Goal: Transaction & Acquisition: Purchase product/service

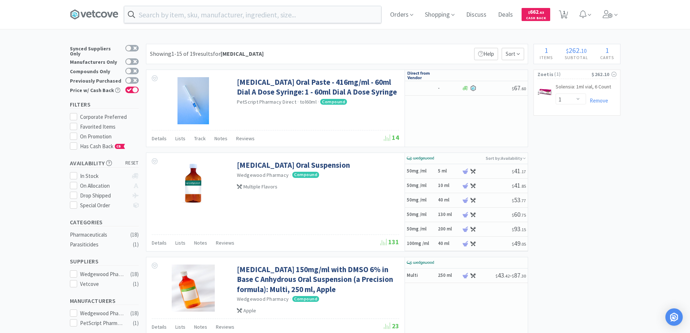
select select "1"
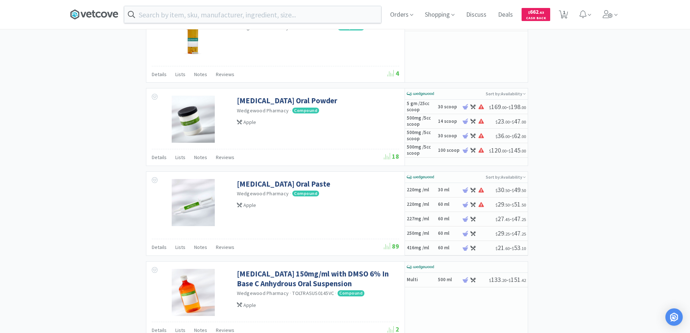
click at [101, 14] on icon at bounding box center [94, 14] width 49 height 11
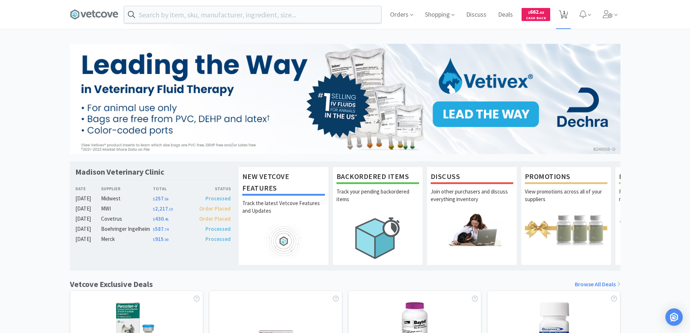
click at [562, 15] on icon at bounding box center [563, 15] width 9 height 8
select select "1"
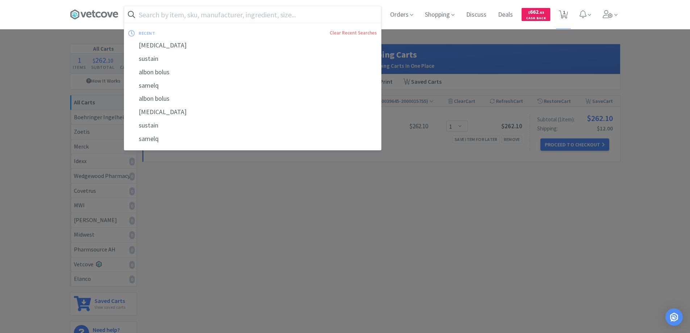
click at [150, 13] on input "text" at bounding box center [252, 14] width 257 height 17
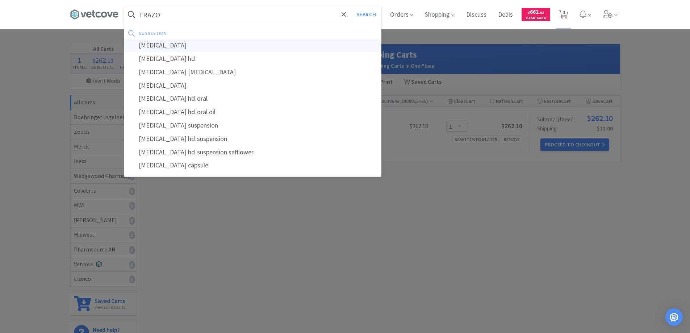
click at [149, 44] on div "[MEDICAL_DATA]" at bounding box center [252, 45] width 257 height 13
type input "[MEDICAL_DATA]"
select select "1"
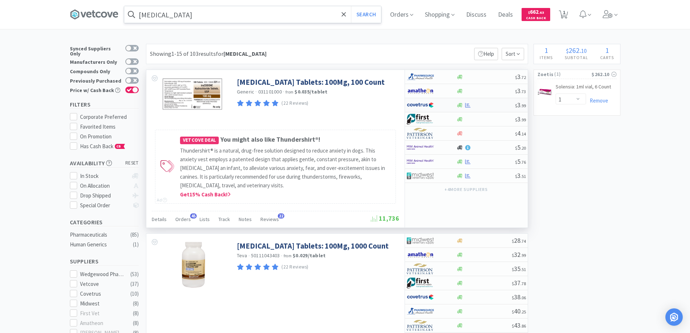
click at [445, 102] on div at bounding box center [427, 105] width 40 height 12
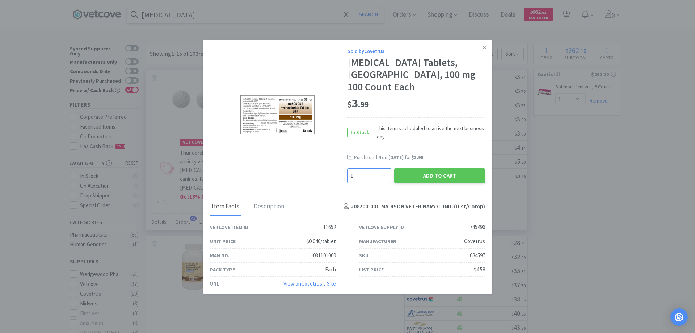
click at [380, 176] on select "Enter Quantity 1 2 3 4 5 6 7 8 9 10 11 12 13 14 15 16 17 18 19 20 Enter Quantity" at bounding box center [370, 175] width 44 height 14
select select "5"
click at [348, 168] on select "Enter Quantity 1 2 3 4 5 6 7 8 9 10 11 12 13 14 15 16 17 18 19 20 Enter Quantity" at bounding box center [370, 175] width 44 height 14
click at [421, 176] on button "Add to Cart" at bounding box center [439, 175] width 91 height 14
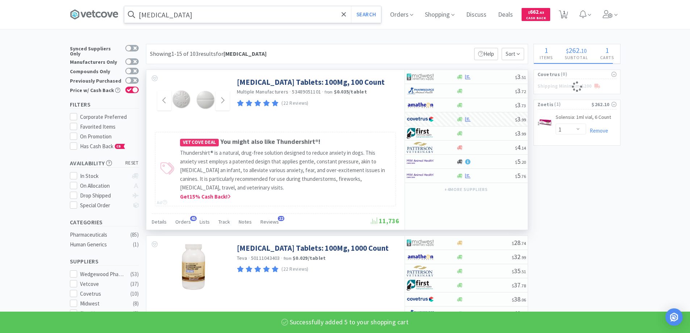
select select "5"
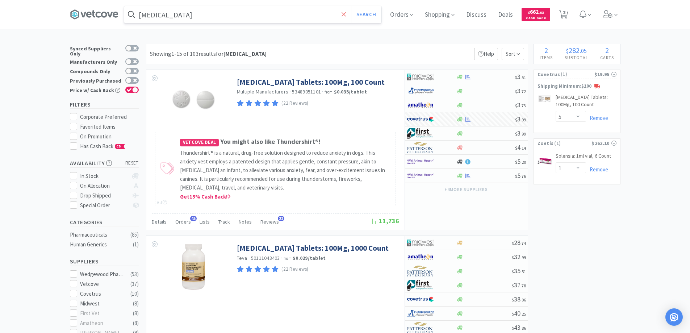
click at [344, 13] on icon at bounding box center [343, 14] width 5 height 7
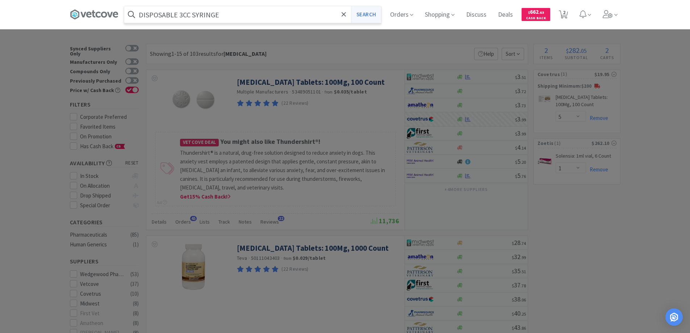
type input "DISPOSABLE 3CC SYRINGE"
click at [364, 16] on button "Search" at bounding box center [366, 14] width 30 height 17
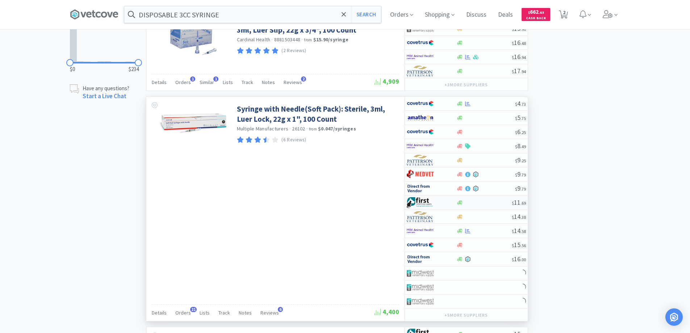
scroll to position [507, 0]
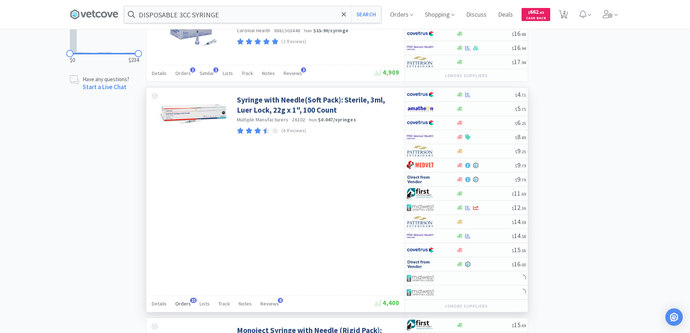
click at [192, 299] on span "21" at bounding box center [193, 300] width 7 height 5
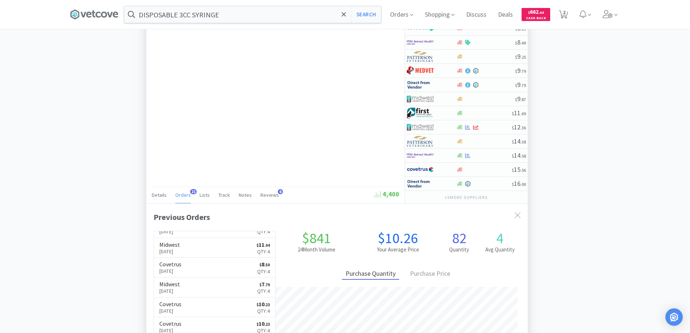
scroll to position [724, 0]
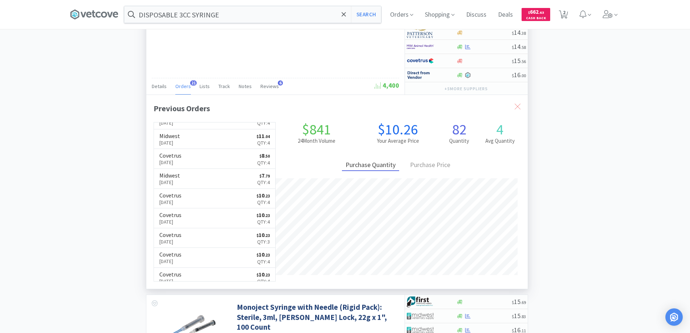
click at [517, 107] on icon at bounding box center [518, 107] width 6 height 6
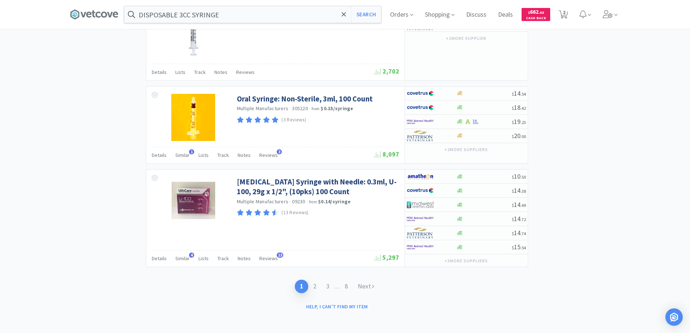
scroll to position [1541, 0]
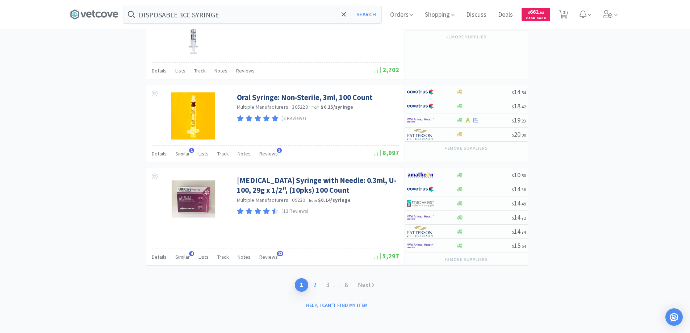
click at [312, 285] on link "2" at bounding box center [314, 284] width 13 height 13
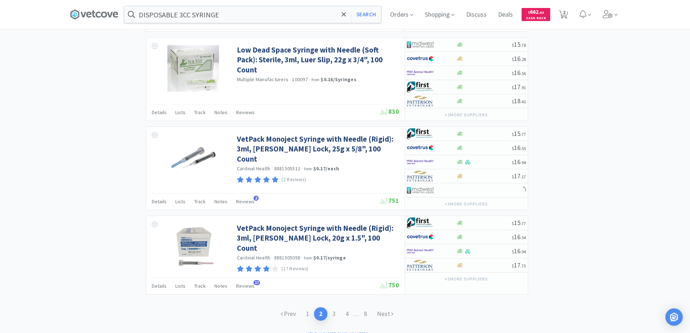
scroll to position [1159, 0]
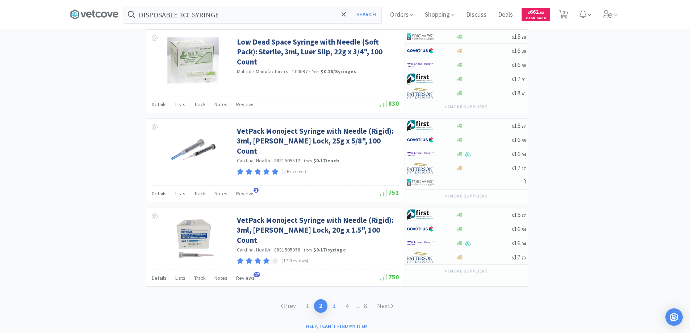
click at [333, 302] on link "3" at bounding box center [333, 305] width 13 height 13
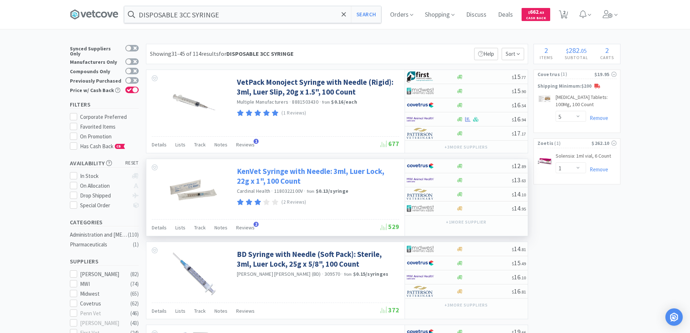
click at [269, 173] on link "KenVet Syringe with Needle: 3ml, Luer Lock, 22g x 1", 100 Count" at bounding box center [317, 176] width 160 height 20
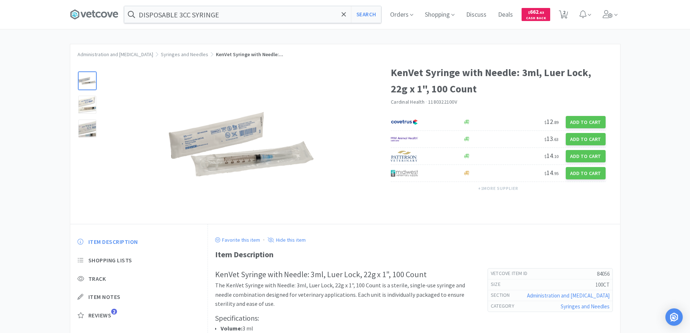
select select "5"
select select "1"
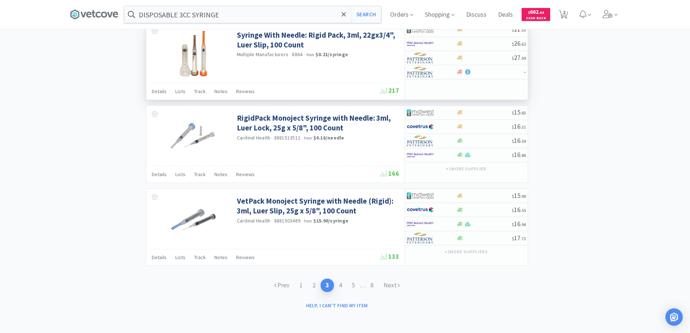
scroll to position [1062, 0]
click at [299, 283] on link "1" at bounding box center [300, 284] width 13 height 13
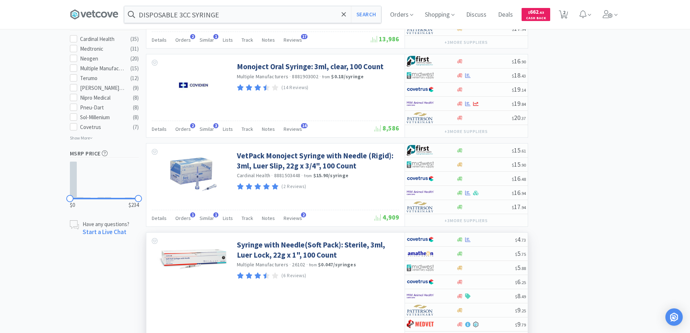
scroll to position [398, 0]
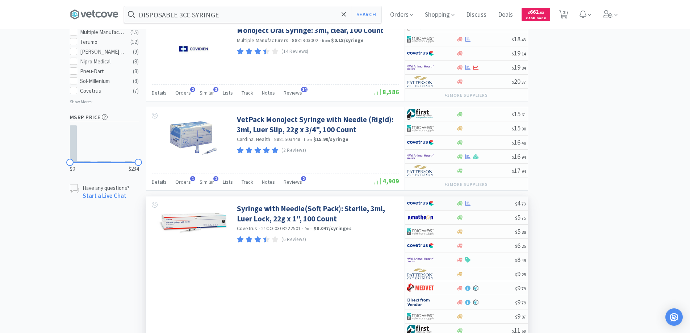
click at [450, 206] on div at bounding box center [432, 203] width 50 height 12
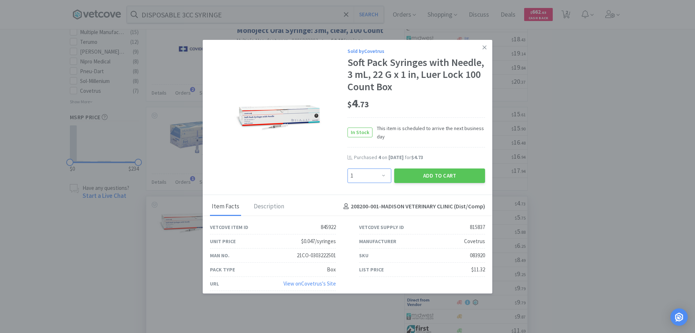
click at [380, 175] on select "Enter Quantity 1 2 3 4 5 6 7 8 9 10 11 12 13 14 15 16 17 18 19 20 Enter Quantity" at bounding box center [370, 175] width 44 height 14
select select "4"
click at [348, 168] on select "Enter Quantity 1 2 3 4 5 6 7 8 9 10 11 12 13 14 15 16 17 18 19 20 Enter Quantity" at bounding box center [370, 175] width 44 height 14
click at [423, 171] on button "Add to Cart" at bounding box center [439, 175] width 91 height 14
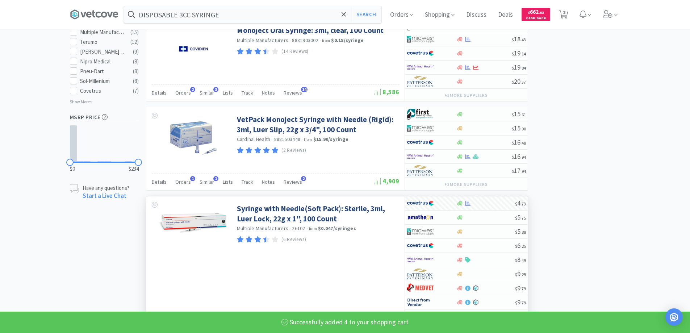
select select "4"
select select "5"
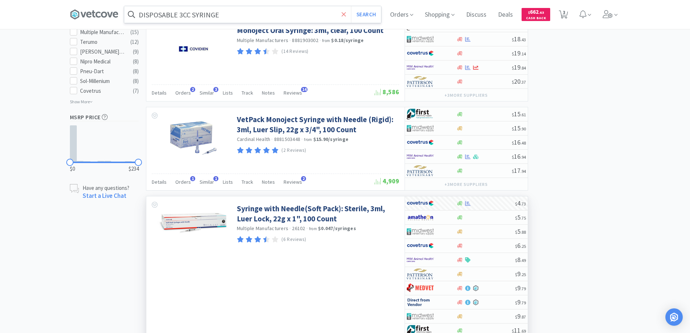
click at [344, 13] on icon at bounding box center [343, 14] width 5 height 7
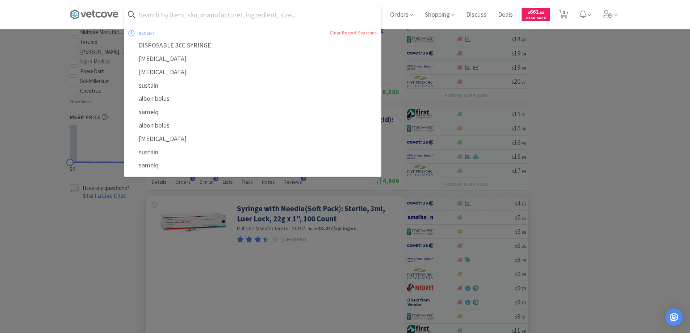
drag, startPoint x: 598, startPoint y: 156, endPoint x: 597, endPoint y: 107, distance: 49.6
click at [599, 151] on div at bounding box center [345, 166] width 690 height 333
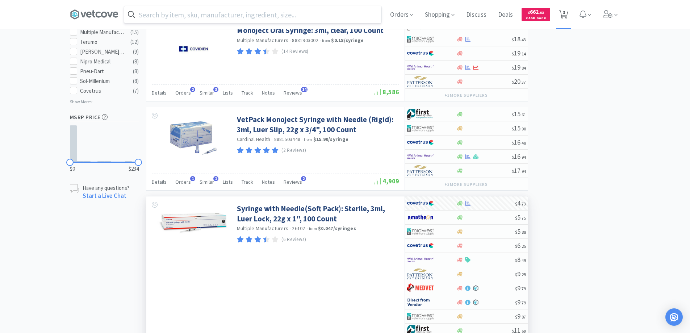
click at [565, 12] on span "3" at bounding box center [564, 12] width 3 height 29
select select "1"
select select "4"
select select "5"
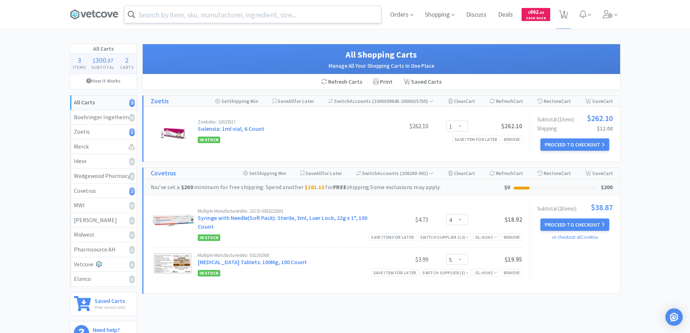
click at [175, 11] on input "text" at bounding box center [252, 14] width 257 height 17
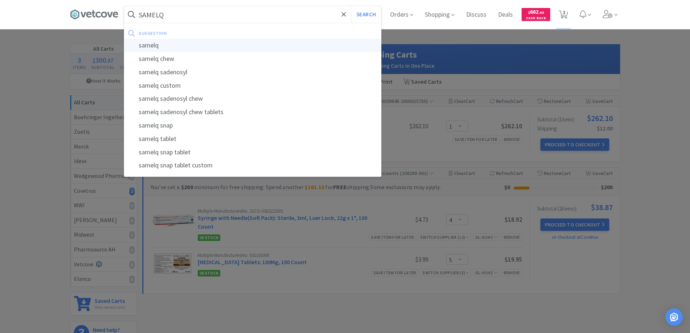
click at [149, 45] on div "samelq" at bounding box center [252, 45] width 257 height 13
type input "samelq"
select select "4"
select select "5"
select select "1"
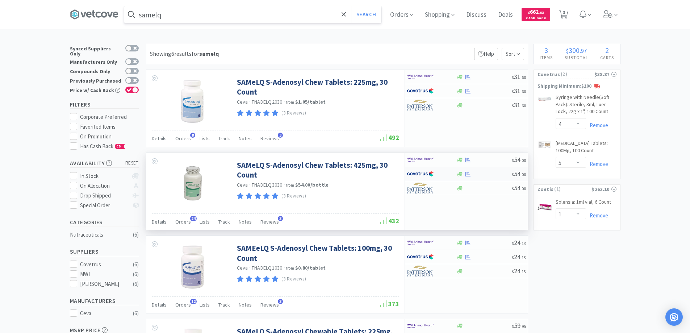
click at [445, 173] on div at bounding box center [427, 174] width 40 height 12
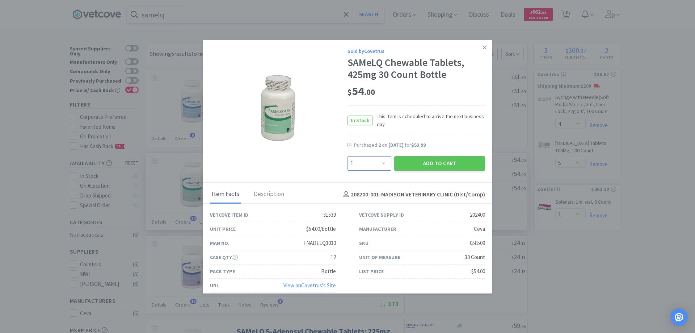
click at [380, 163] on select "Enter Quantity 1 2 3 4 5 6 7 8 9 10 11 12 13 14 15 16 17 18 19 20 Enter Quantity" at bounding box center [370, 163] width 44 height 14
select select "2"
click at [348, 156] on select "Enter Quantity 1 2 3 4 5 6 7 8 9 10 11 12 13 14 15 16 17 18 19 20 Enter Quantity" at bounding box center [370, 163] width 44 height 14
click at [424, 160] on button "Add to Cart" at bounding box center [439, 163] width 91 height 14
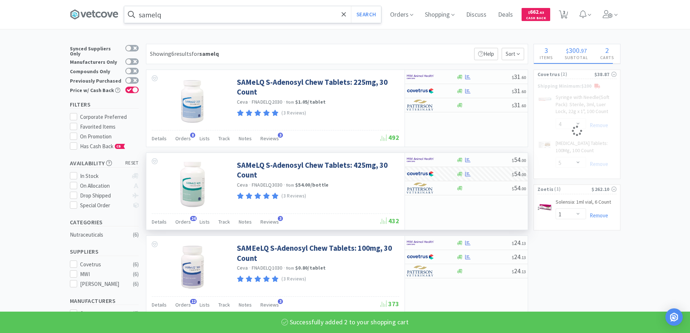
select select "2"
select select "4"
select select "5"
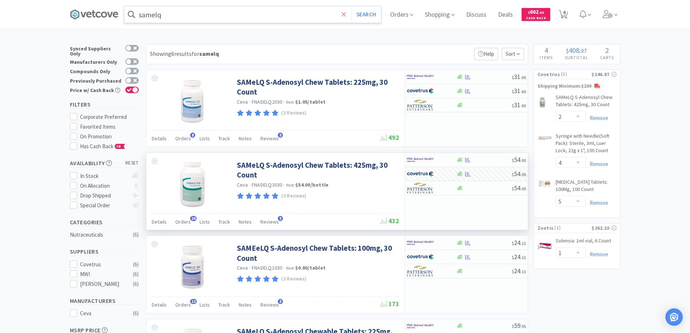
click at [345, 16] on icon at bounding box center [343, 14] width 4 height 4
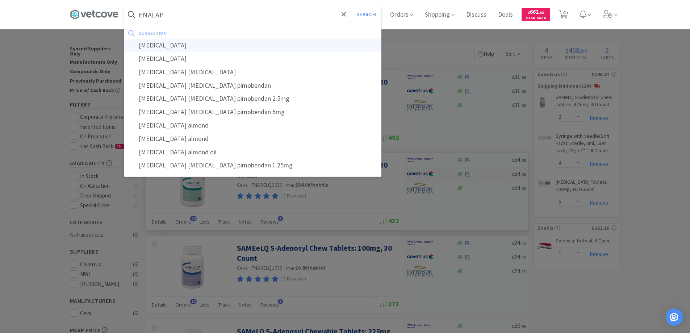
click at [156, 45] on div "[MEDICAL_DATA]" at bounding box center [252, 45] width 257 height 13
type input "[MEDICAL_DATA]"
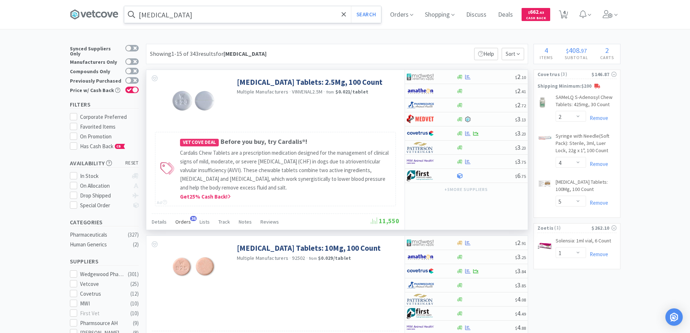
click at [192, 218] on span "36" at bounding box center [193, 218] width 7 height 5
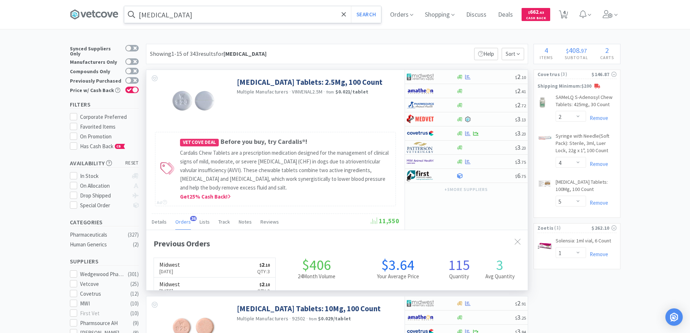
scroll to position [194, 381]
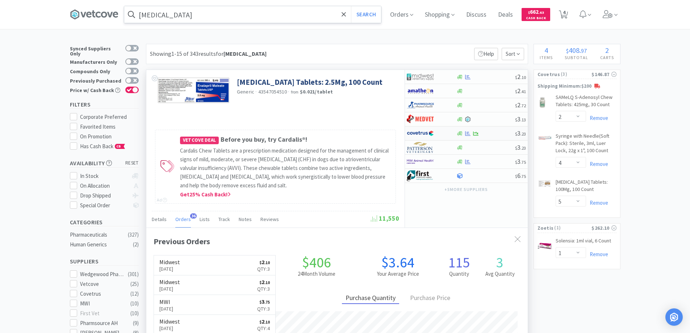
click at [442, 133] on div at bounding box center [427, 133] width 40 height 12
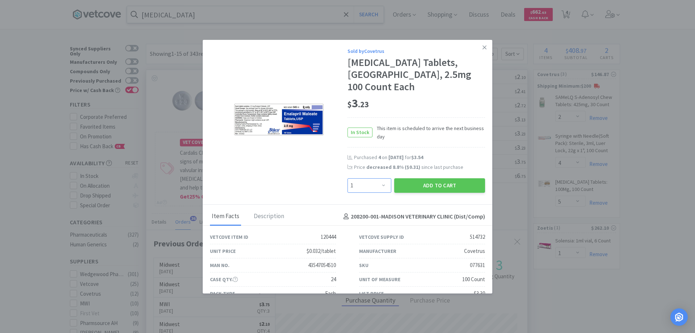
click at [379, 178] on select "Enter Quantity 1 2 3 4 5 6 7 8 9 10 11 12 13 14 15 16 17 18 19 20 Enter Quantity" at bounding box center [370, 185] width 44 height 14
select select "3"
click at [348, 178] on select "Enter Quantity 1 2 3 4 5 6 7 8 9 10 11 12 13 14 15 16 17 18 19 20 Enter Quantity" at bounding box center [370, 185] width 44 height 14
click at [423, 178] on button "Add to Cart" at bounding box center [439, 185] width 91 height 14
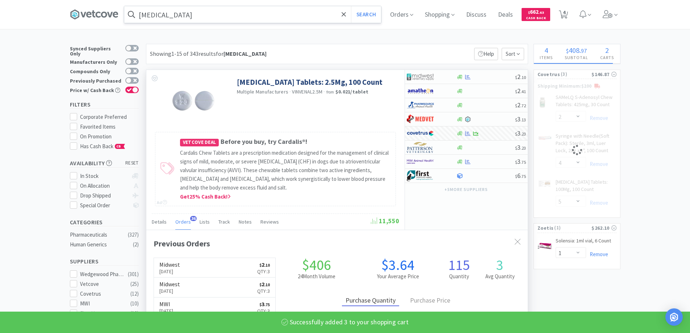
select select "3"
select select "2"
select select "4"
select select "5"
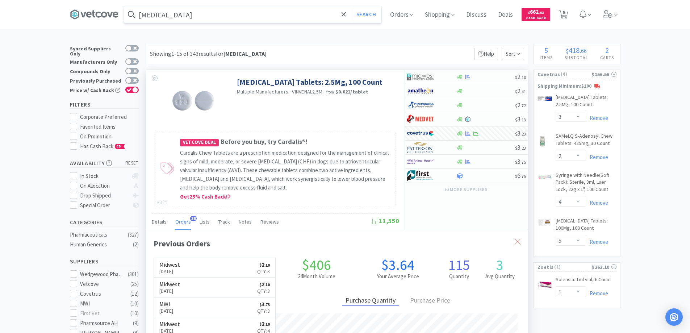
click at [517, 241] on icon at bounding box center [518, 242] width 6 height 6
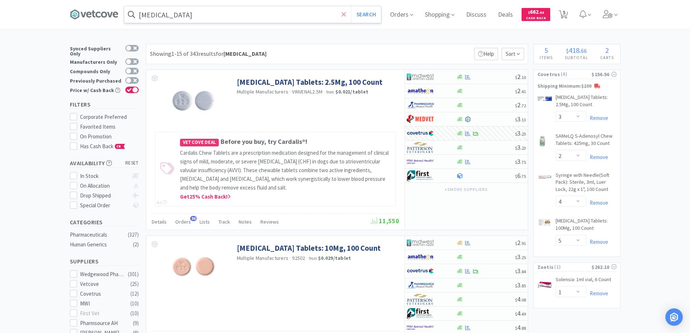
click at [345, 15] on icon at bounding box center [343, 14] width 4 height 4
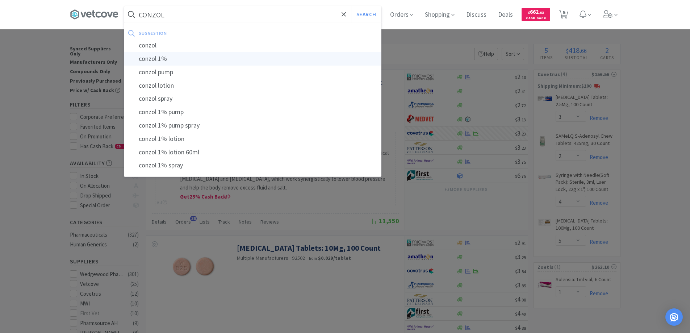
click at [160, 58] on div "conzol 1%" at bounding box center [252, 58] width 257 height 13
type input "conzol 1%"
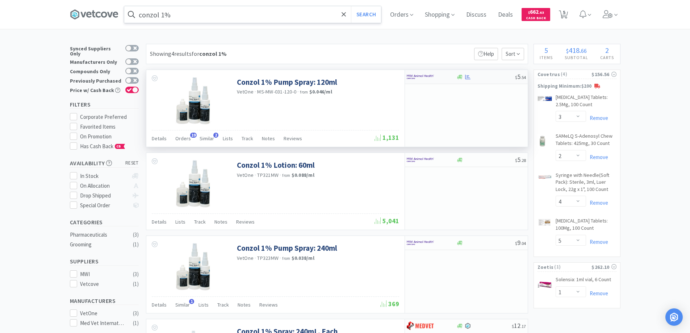
click at [439, 76] on div at bounding box center [427, 77] width 40 height 12
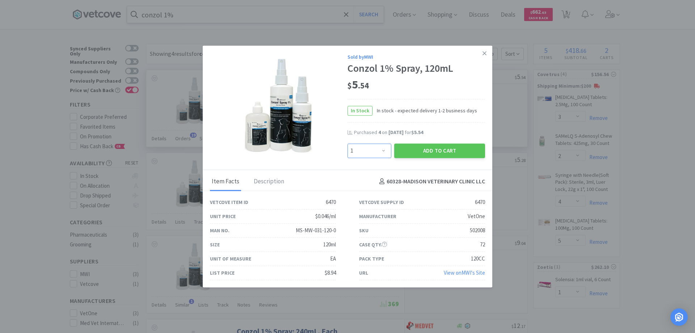
click at [383, 151] on select "Enter Quantity 1 2 3 4 5 6 7 8 9 10 11 12 13 14 15 16 17 18 19 20 Enter Quantity" at bounding box center [370, 150] width 44 height 14
select select "4"
click at [348, 143] on select "Enter Quantity 1 2 3 4 5 6 7 8 9 10 11 12 13 14 15 16 17 18 19 20 Enter Quantity" at bounding box center [370, 150] width 44 height 14
click at [435, 152] on button "Add to Cart" at bounding box center [439, 150] width 91 height 14
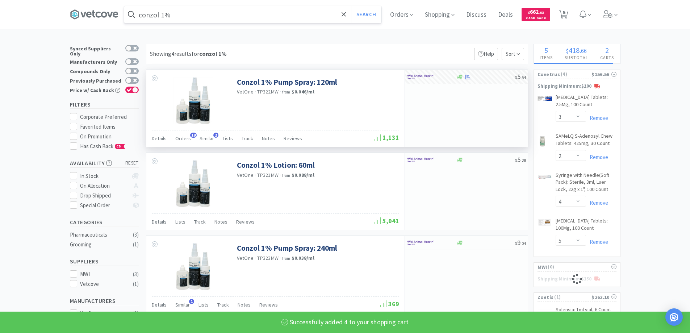
select select "4"
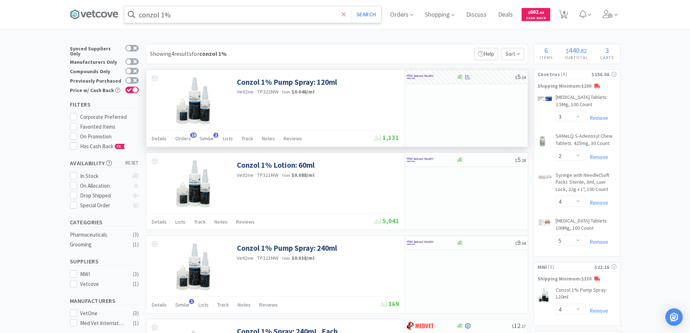
click at [346, 13] on icon at bounding box center [343, 14] width 5 height 7
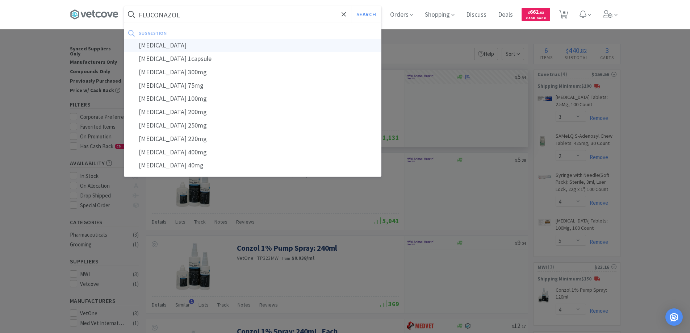
click at [156, 44] on div "[MEDICAL_DATA]" at bounding box center [252, 45] width 257 height 13
type input "[MEDICAL_DATA]"
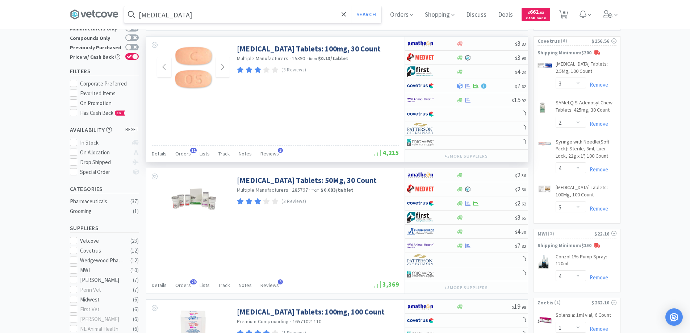
scroll to position [109, 0]
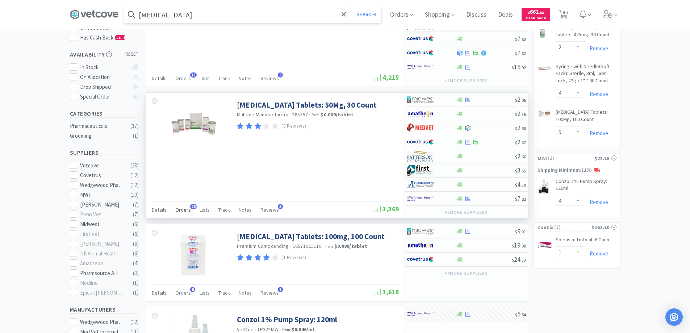
click at [191, 206] on span "28" at bounding box center [193, 206] width 7 height 5
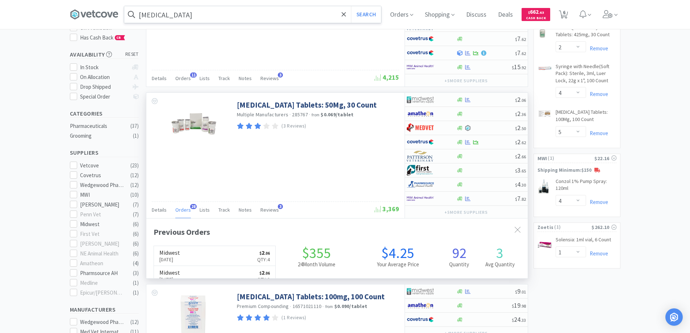
scroll to position [194, 381]
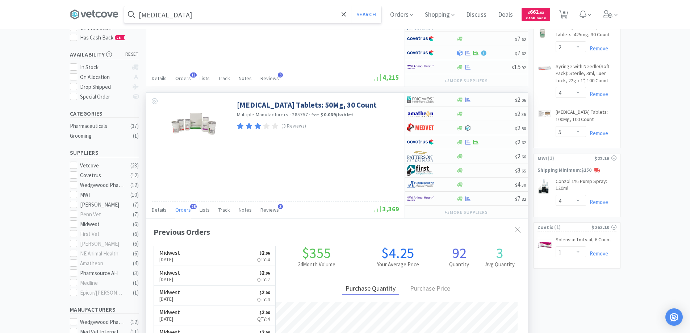
click at [191, 206] on span "28" at bounding box center [193, 206] width 7 height 5
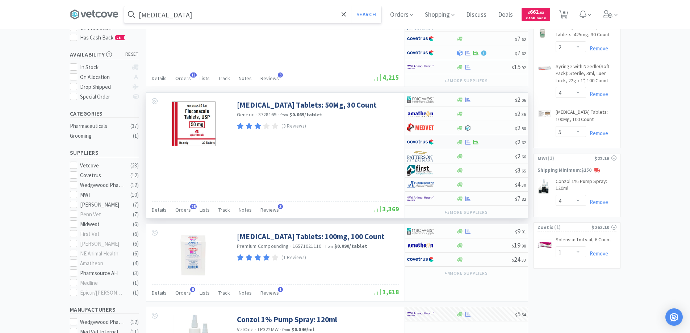
click at [450, 142] on div at bounding box center [432, 142] width 50 height 12
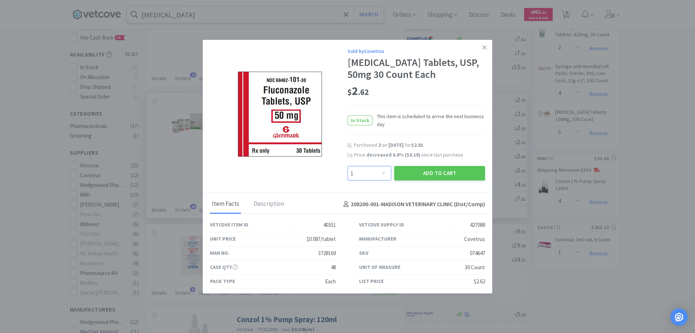
click at [379, 172] on select "Enter Quantity 1 2 3 4 5 6 7 8 9 10 11 12 13 14 15 16 17 18 19 20 Enter Quantity" at bounding box center [370, 173] width 44 height 14
select select "4"
click at [348, 166] on select "Enter Quantity 1 2 3 4 5 6 7 8 9 10 11 12 13 14 15 16 17 18 19 20 Enter Quantity" at bounding box center [370, 173] width 44 height 14
click at [413, 170] on button "Add to Cart" at bounding box center [439, 173] width 91 height 14
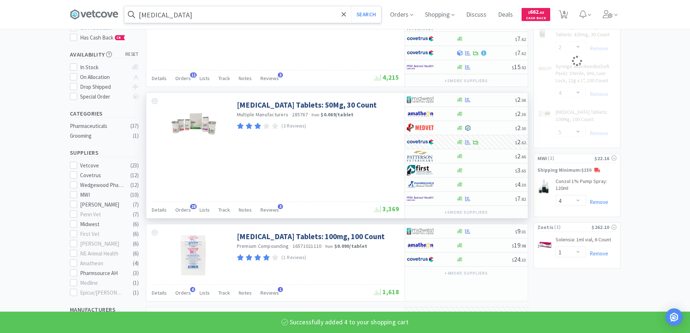
select select "4"
select select "2"
select select "4"
select select "5"
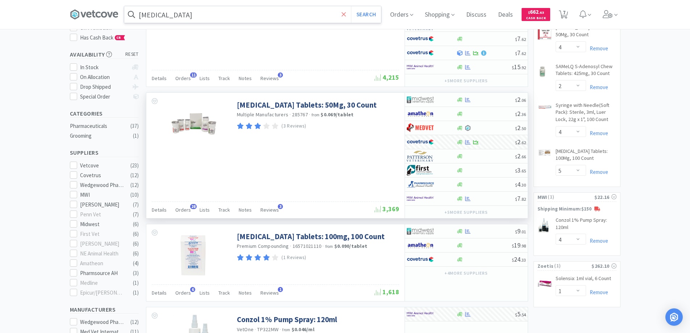
click at [345, 14] on icon at bounding box center [343, 14] width 5 height 7
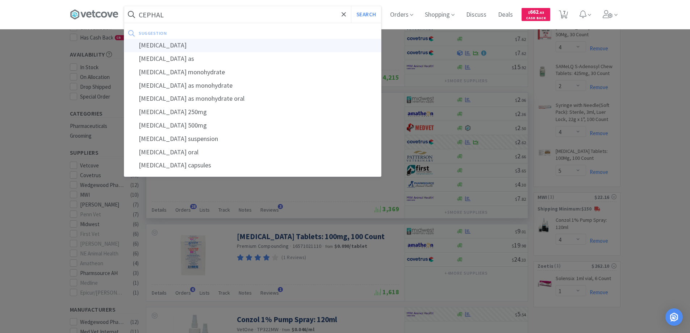
click at [155, 44] on div "[MEDICAL_DATA]" at bounding box center [252, 45] width 257 height 13
type input "[MEDICAL_DATA]"
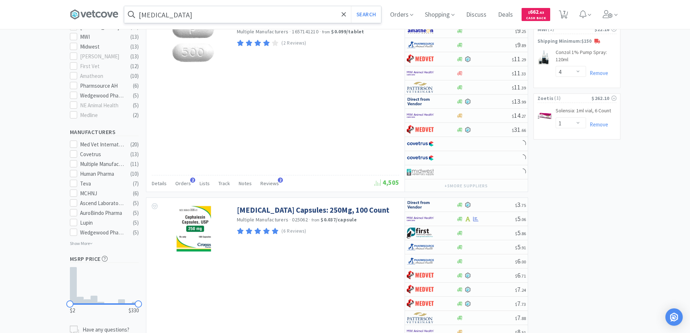
scroll to position [362, 0]
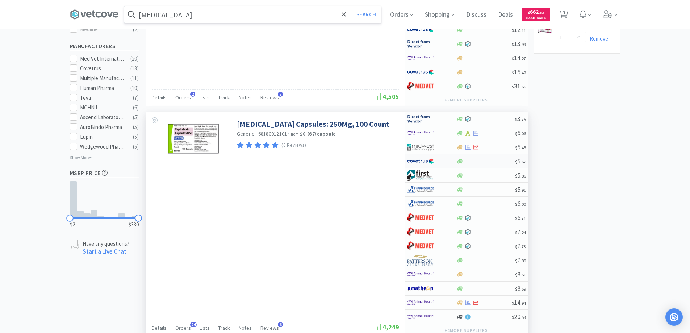
click at [442, 160] on div at bounding box center [427, 161] width 40 height 12
select select "1"
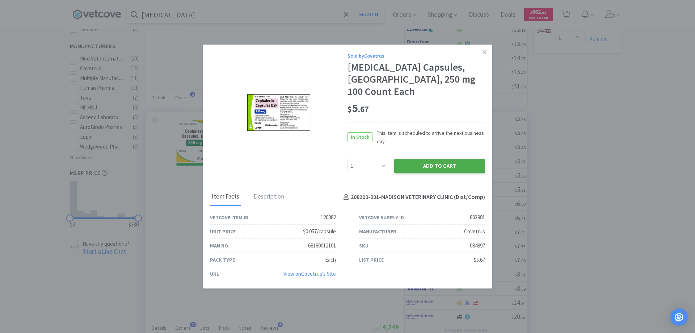
click at [426, 161] on button "Add to Cart" at bounding box center [439, 166] width 91 height 14
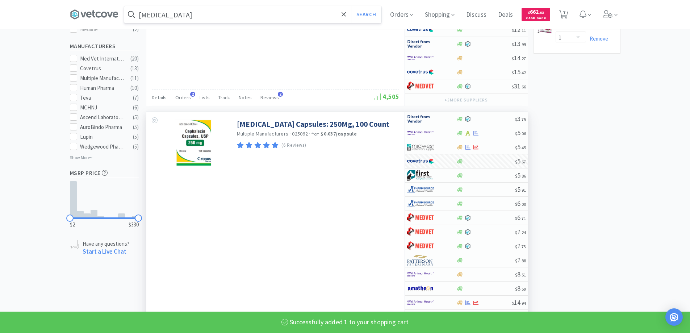
select select "1"
select select "3"
select select "4"
select select "2"
select select "4"
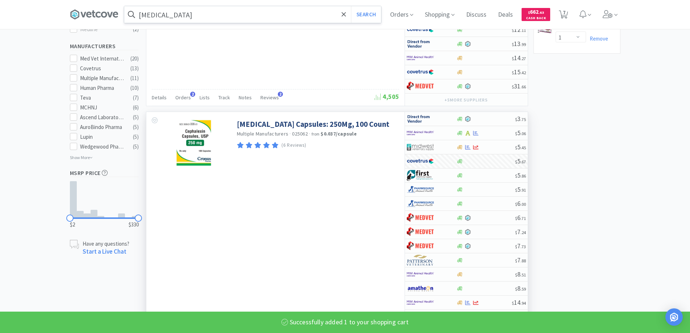
select select "5"
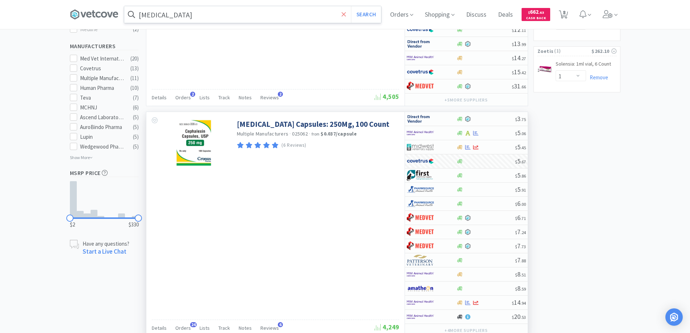
click at [346, 13] on icon at bounding box center [343, 14] width 5 height 7
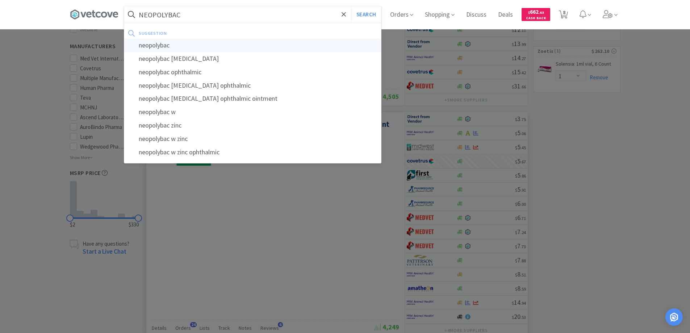
click at [158, 44] on div "neopolybac" at bounding box center [252, 45] width 257 height 13
type input "neopolybac"
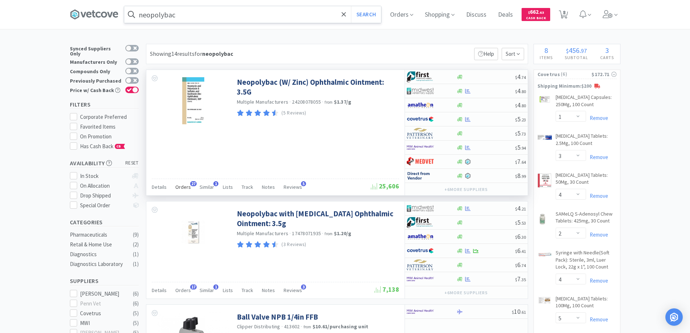
click at [192, 184] on span "27" at bounding box center [193, 183] width 7 height 5
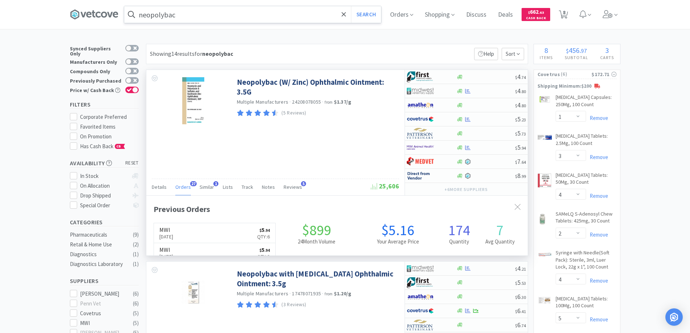
scroll to position [194, 381]
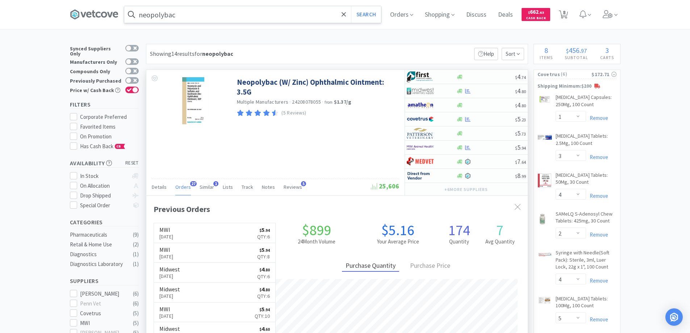
click at [192, 184] on span "27" at bounding box center [193, 183] width 7 height 5
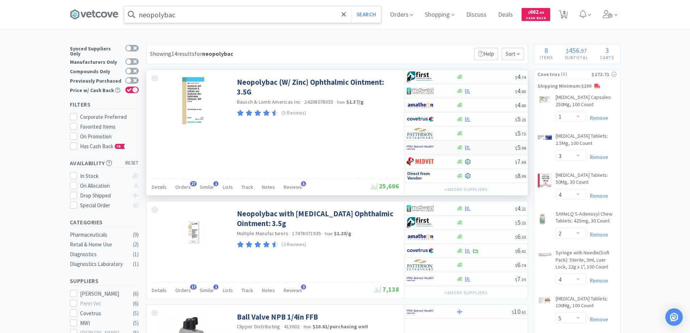
click at [445, 147] on div at bounding box center [427, 147] width 40 height 12
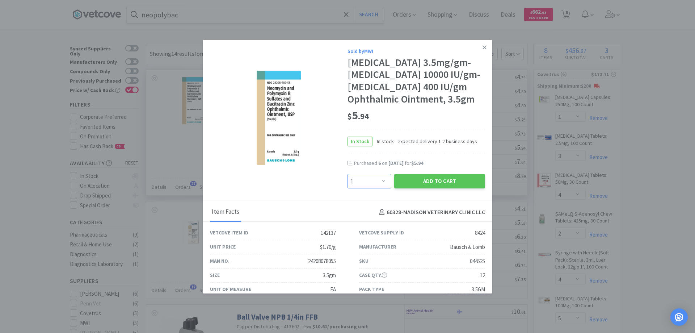
click at [380, 188] on select "Enter Quantity 1 2 3 4 5 6 7 8 9 10 11 12 13 14 15 16 17 18 19 20 Enter Quantity" at bounding box center [370, 181] width 44 height 14
select select "6"
click at [348, 186] on select "Enter Quantity 1 2 3 4 5 6 7 8 9 10 11 12 13 14 15 16 17 18 19 20 Enter Quantity" at bounding box center [370, 181] width 44 height 14
click at [423, 188] on button "Add to Cart" at bounding box center [439, 181] width 91 height 14
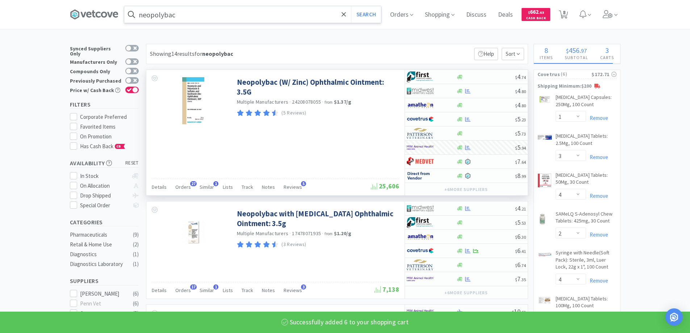
select select "6"
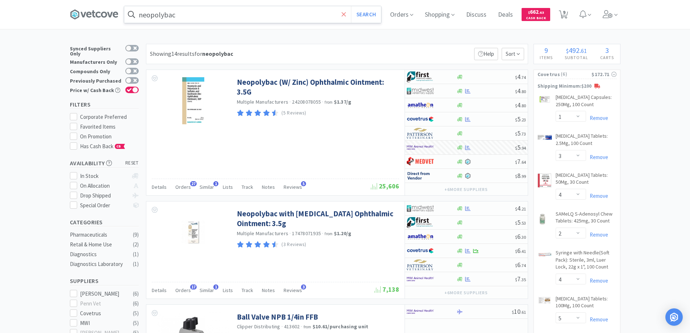
click at [345, 15] on icon at bounding box center [343, 14] width 4 height 4
click at [30, 126] on div at bounding box center [345, 166] width 690 height 333
click at [565, 13] on span "9" at bounding box center [564, 12] width 3 height 29
select select "1"
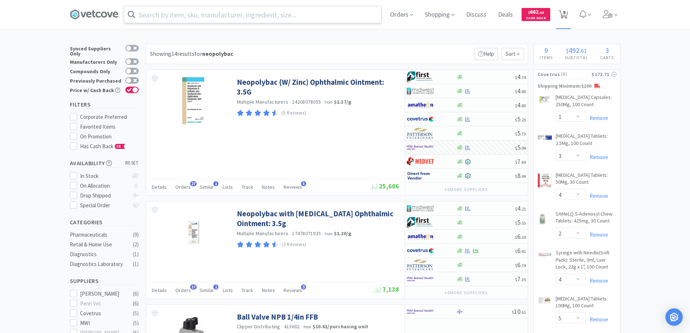
select select "3"
select select "4"
select select "2"
select select "4"
select select "5"
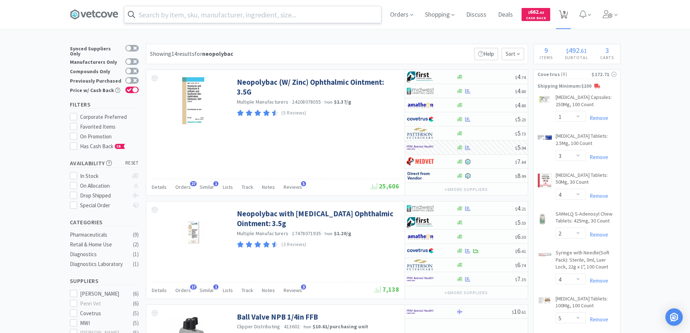
select select "4"
select select "6"
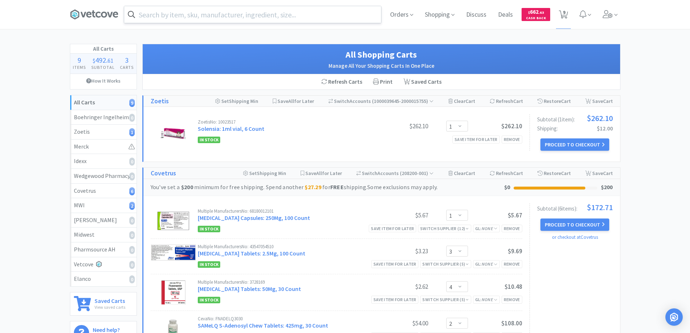
click at [221, 18] on input "text" at bounding box center [252, 14] width 257 height 17
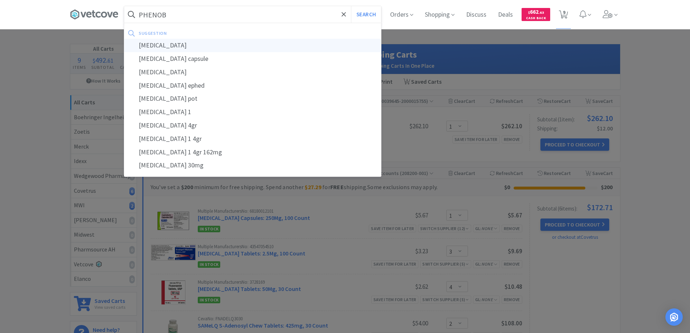
click at [165, 45] on div "[MEDICAL_DATA]" at bounding box center [252, 45] width 257 height 13
type input "[MEDICAL_DATA]"
select select "1"
select select "3"
select select "4"
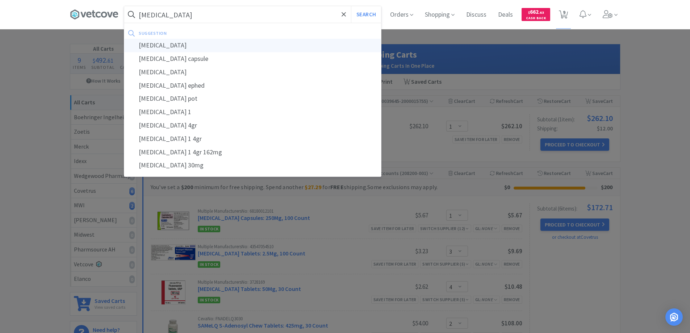
select select "2"
select select "4"
select select "5"
select select "4"
select select "6"
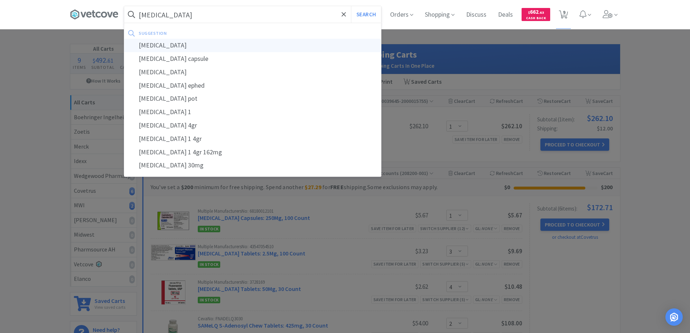
select select "1"
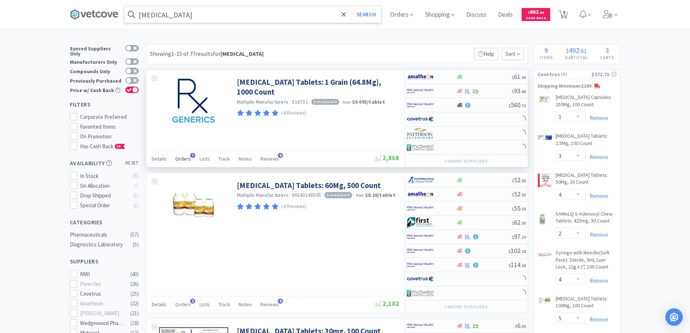
click at [191, 155] on span "7" at bounding box center [192, 155] width 5 height 5
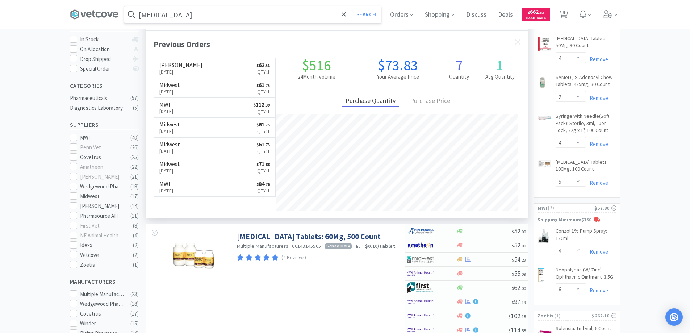
scroll to position [217, 0]
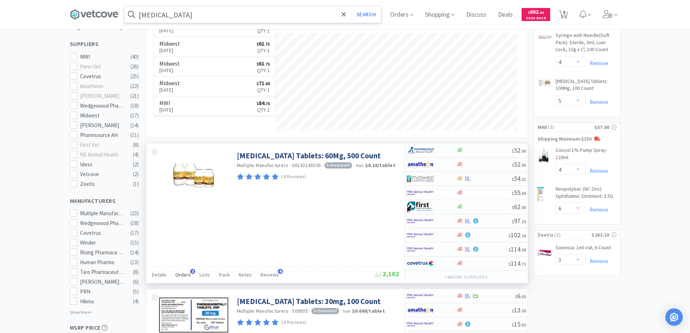
click at [191, 271] on span "3" at bounding box center [192, 271] width 5 height 5
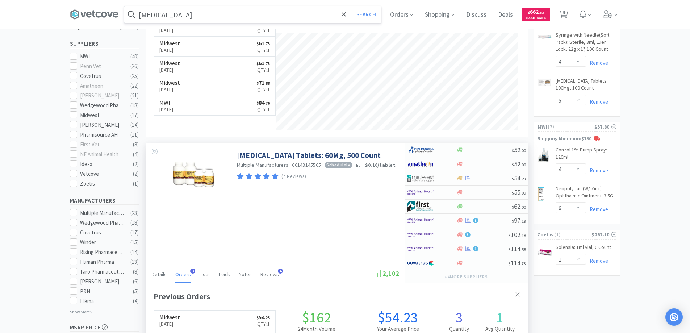
scroll to position [326, 0]
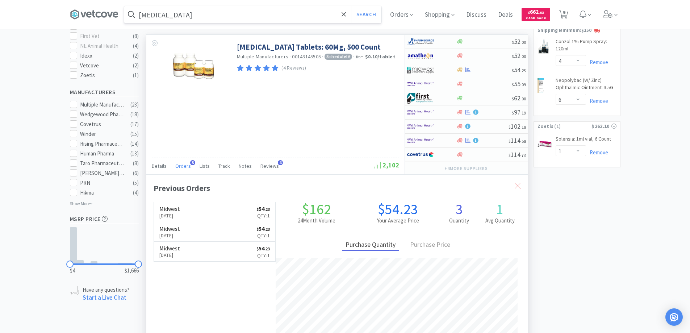
click at [515, 185] on icon at bounding box center [518, 186] width 6 height 6
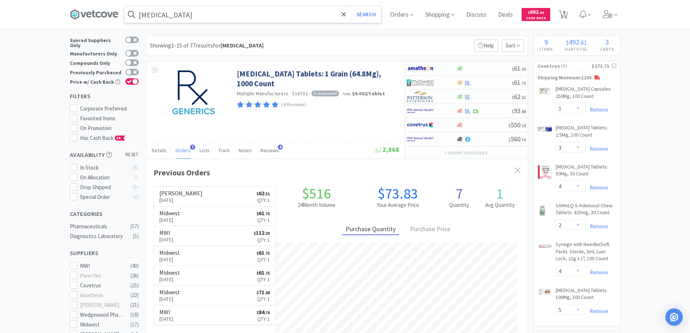
scroll to position [0, 0]
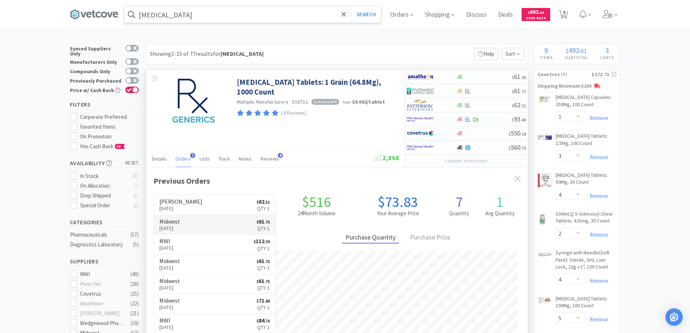
click at [201, 222] on link "Midwest [DATE] $ 61 . 75 Qty: 1" at bounding box center [215, 225] width 122 height 20
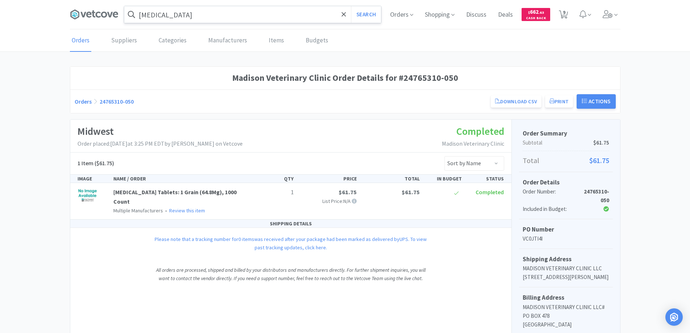
select select "1"
select select "3"
select select "4"
select select "2"
select select "4"
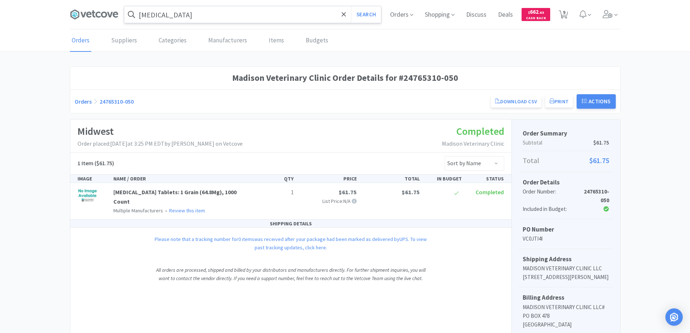
select select "5"
select select "4"
select select "6"
select select "1"
